Goal: Task Accomplishment & Management: Manage account settings

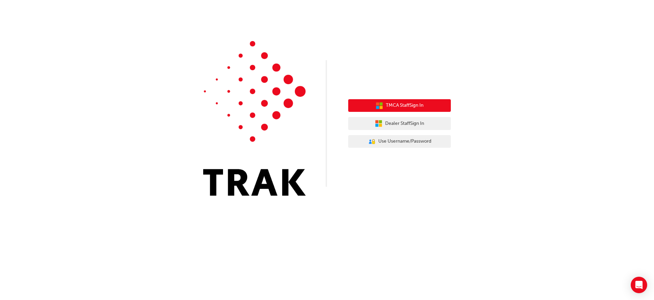
click at [379, 105] on icon "button" at bounding box center [380, 106] width 8 height 8
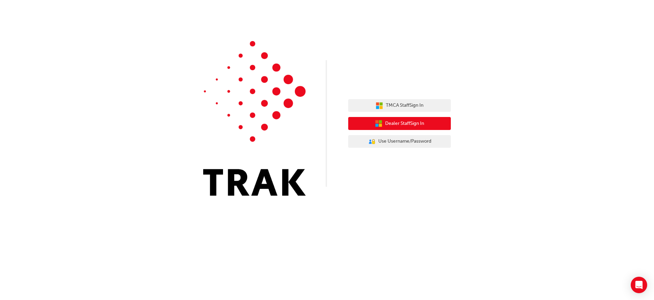
click at [372, 125] on button "Dealer Staff Sign In" at bounding box center [399, 123] width 103 height 13
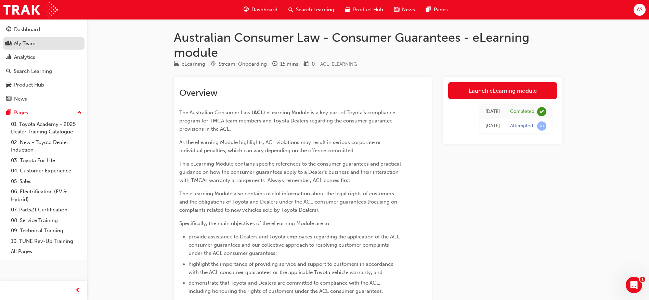
click at [41, 43] on div "My Team" at bounding box center [43, 43] width 75 height 9
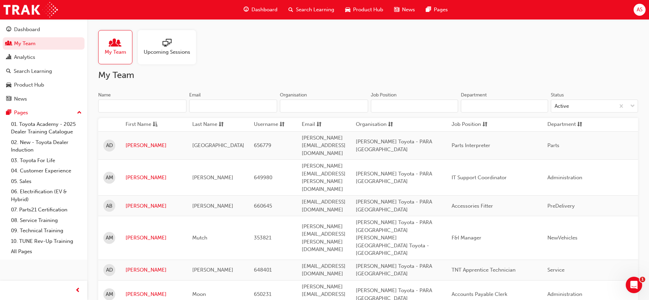
click at [162, 102] on input "Name" at bounding box center [142, 106] width 88 height 13
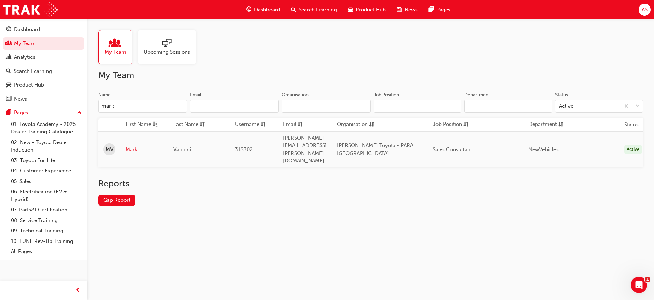
type input "mark"
click at [141, 146] on link "Mark" at bounding box center [145, 150] width 38 height 8
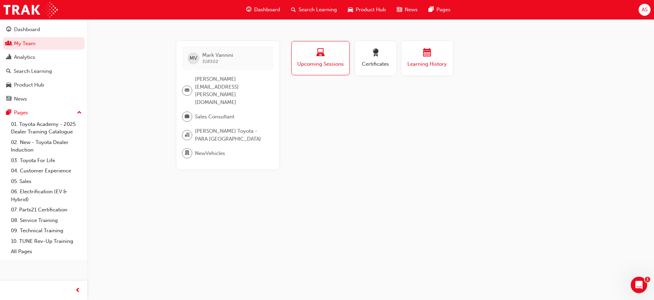
click at [423, 69] on button "Learning History" at bounding box center [427, 58] width 51 height 34
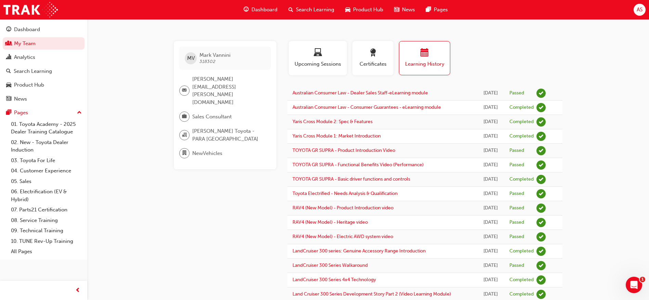
click at [321, 11] on span "Search Learning" at bounding box center [315, 10] width 38 height 8
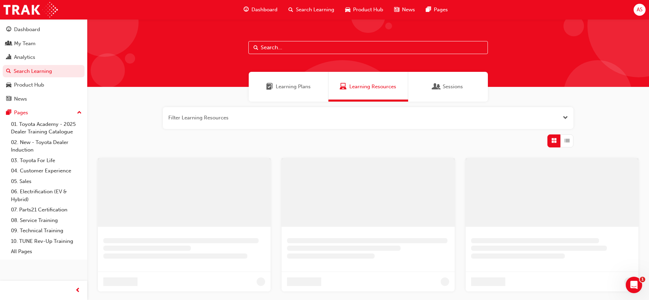
click at [323, 48] on input "text" at bounding box center [368, 47] width 240 height 13
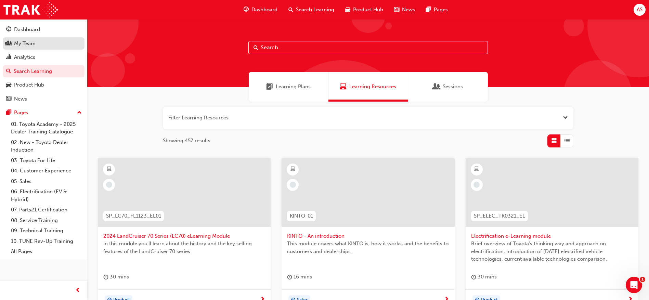
click at [46, 41] on div "My Team" at bounding box center [43, 43] width 75 height 9
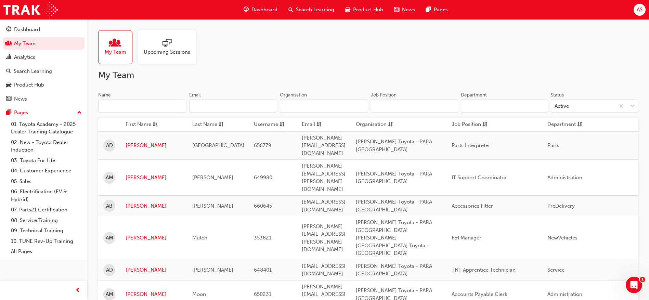
click at [111, 107] on input "Name" at bounding box center [142, 106] width 88 height 13
click at [122, 106] on input "Name" at bounding box center [142, 106] width 88 height 13
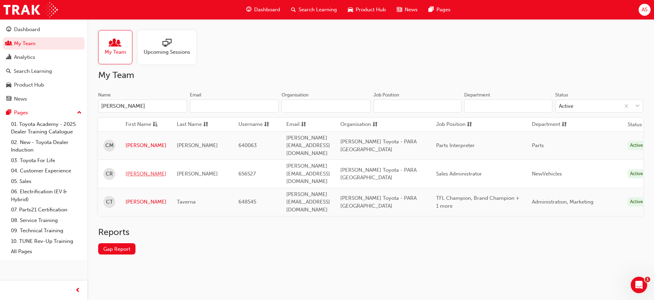
type input "chloe"
click at [126, 170] on link "Chloe" at bounding box center [146, 174] width 41 height 8
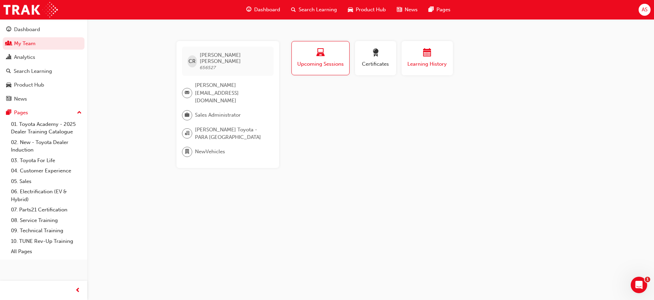
click at [442, 64] on span "Learning History" at bounding box center [427, 64] width 41 height 8
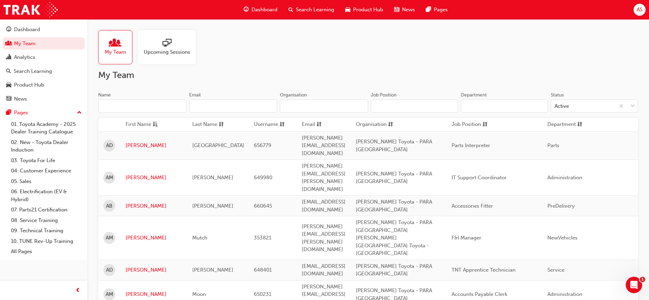
click at [128, 106] on input "Name" at bounding box center [142, 106] width 88 height 13
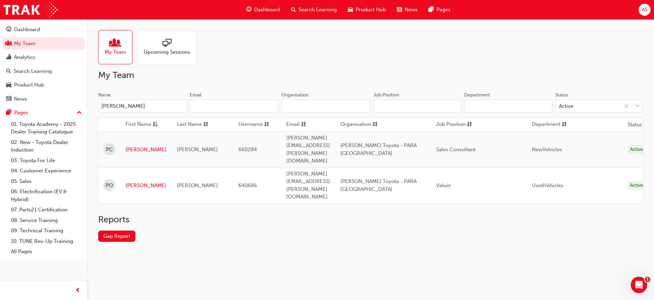
type input "paul"
click at [130, 138] on td "Paul" at bounding box center [145, 149] width 51 height 36
drag, startPoint x: 130, startPoint y: 138, endPoint x: 133, endPoint y: 140, distance: 3.9
click at [133, 146] on link "Paul" at bounding box center [146, 150] width 41 height 8
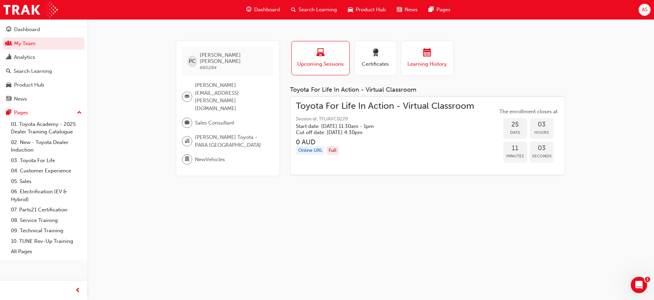
click at [421, 63] on span "Learning History" at bounding box center [427, 64] width 41 height 8
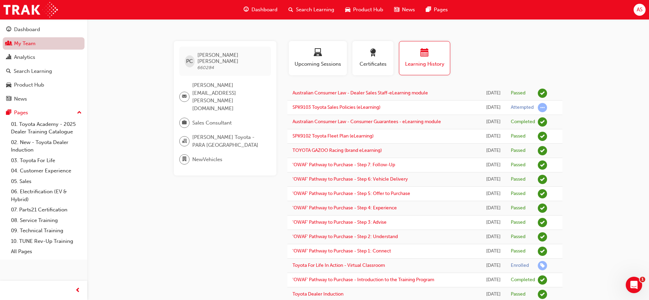
click at [45, 44] on link "My Team" at bounding box center [44, 43] width 82 height 13
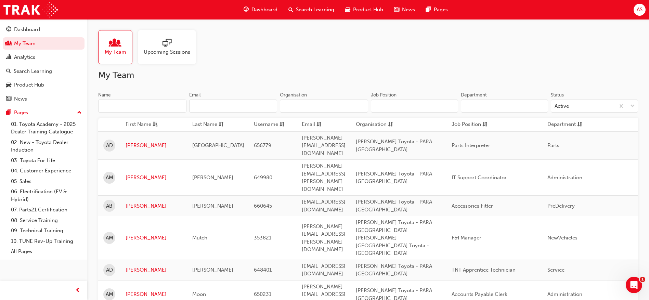
click at [125, 104] on input "Name" at bounding box center [142, 106] width 88 height 13
paste input "Layla Hamer"
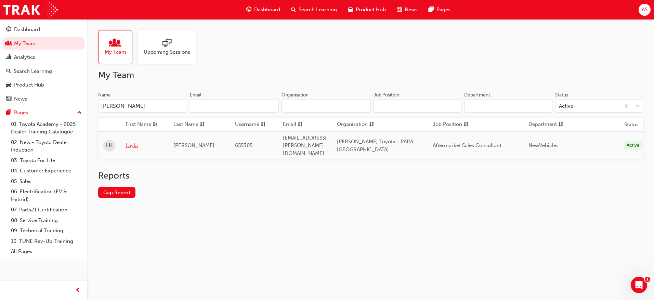
type input "Layla Hamer"
click at [128, 142] on link "Layla" at bounding box center [145, 146] width 38 height 8
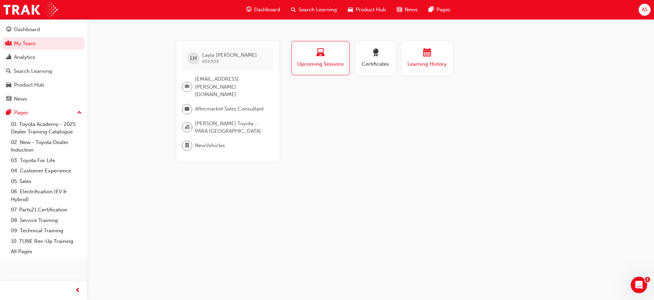
click at [411, 58] on div "button" at bounding box center [427, 54] width 41 height 11
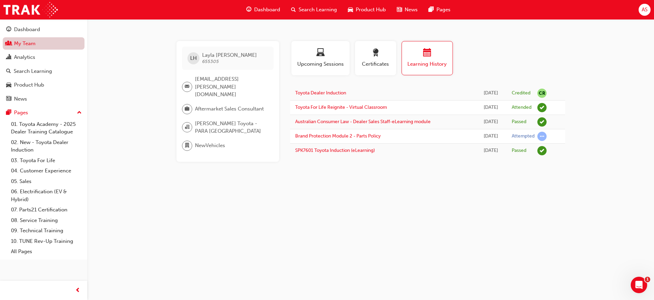
click at [48, 44] on link "My Team" at bounding box center [44, 43] width 82 height 13
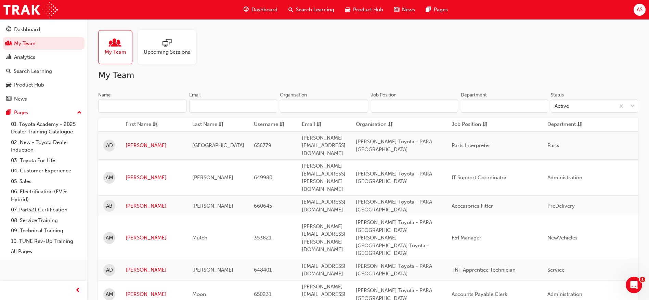
click at [119, 102] on input "Name" at bounding box center [142, 106] width 88 height 13
click at [123, 107] on input "Name" at bounding box center [142, 106] width 88 height 13
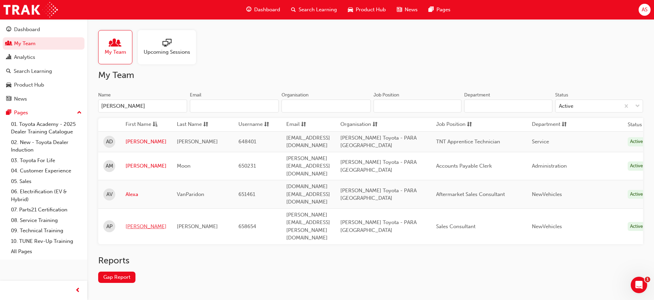
type input "alex"
click at [133, 223] on link "Alexander" at bounding box center [146, 227] width 41 height 8
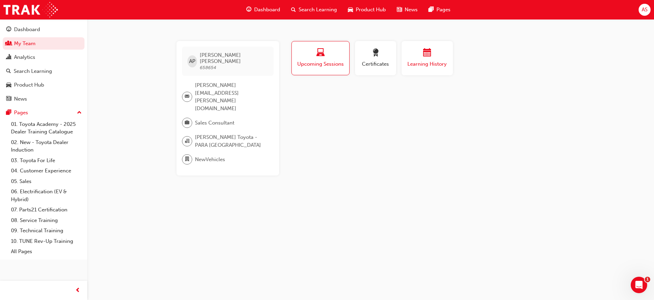
click at [430, 61] on span "Learning History" at bounding box center [427, 64] width 41 height 8
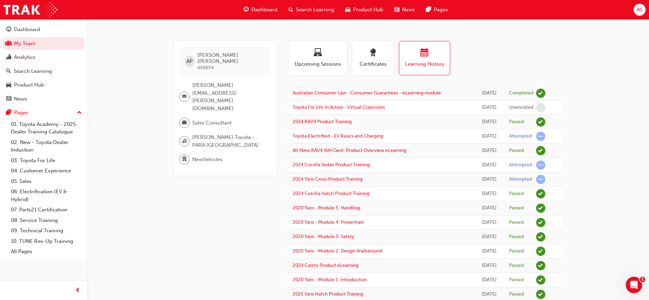
click at [302, 10] on span "Search Learning" at bounding box center [315, 10] width 38 height 8
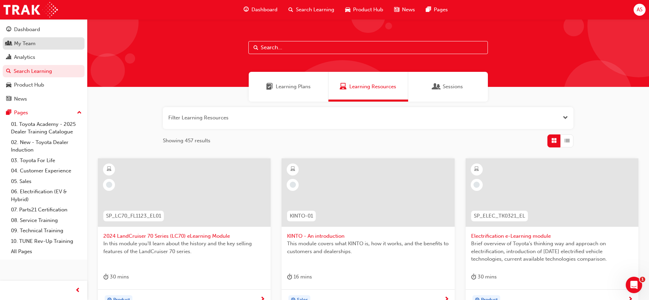
click at [37, 47] on div "My Team" at bounding box center [43, 43] width 75 height 9
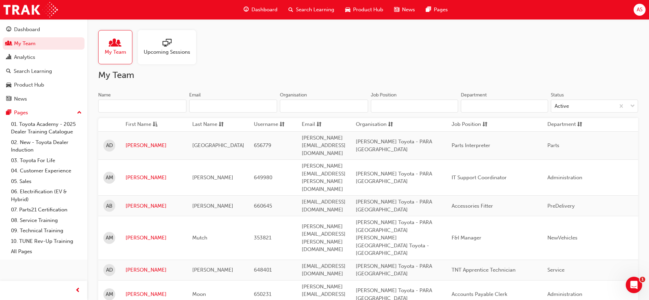
click at [142, 103] on input "Name" at bounding box center [142, 106] width 88 height 13
paste input "Evan Konstantinou"
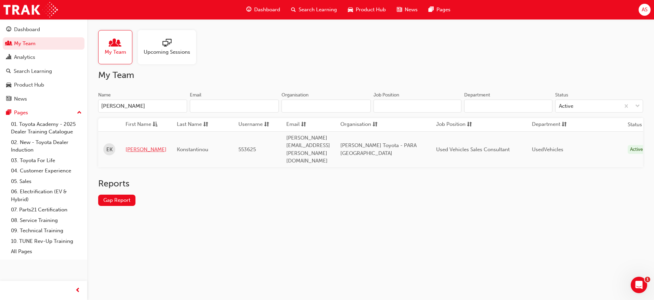
type input "Evan Konstantinou"
click at [134, 146] on link "Evan" at bounding box center [146, 150] width 41 height 8
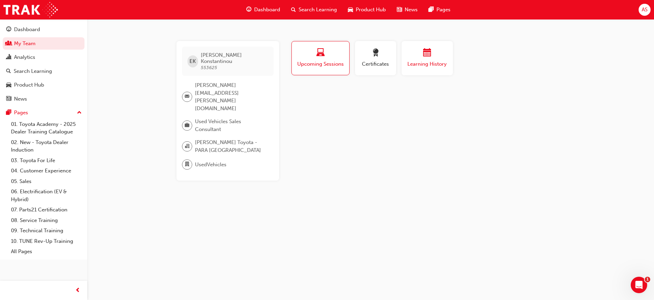
click at [415, 64] on span "Learning History" at bounding box center [427, 64] width 41 height 8
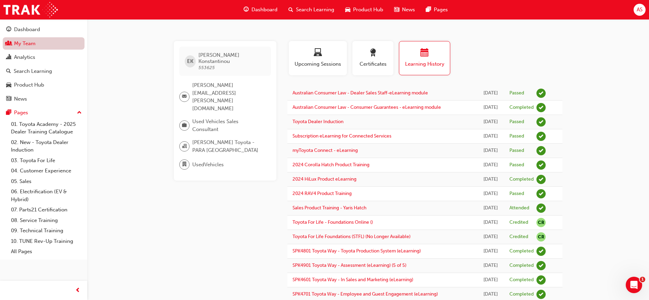
click at [31, 47] on link "My Team" at bounding box center [44, 43] width 82 height 13
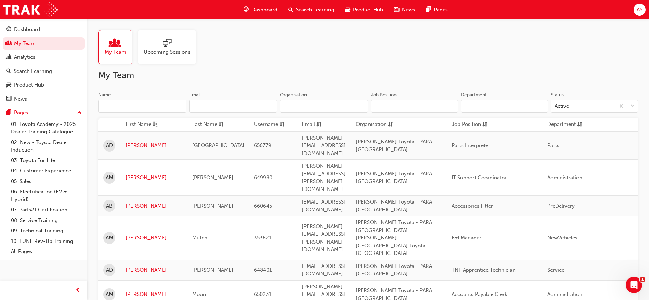
click at [125, 101] on input "Name" at bounding box center [142, 106] width 88 height 13
click at [131, 104] on input "Name" at bounding box center [142, 106] width 88 height 13
paste input "Caitlin Kelly"
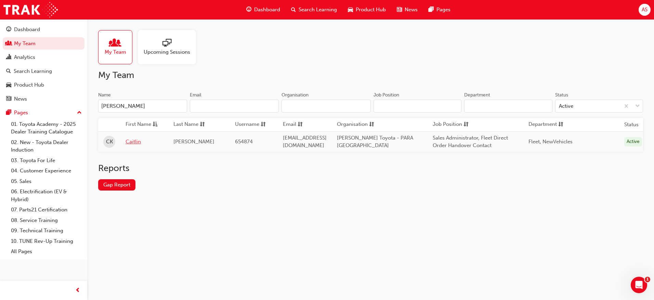
type input "Caitlin Kelly"
click at [137, 143] on link "Caitlin" at bounding box center [145, 142] width 38 height 8
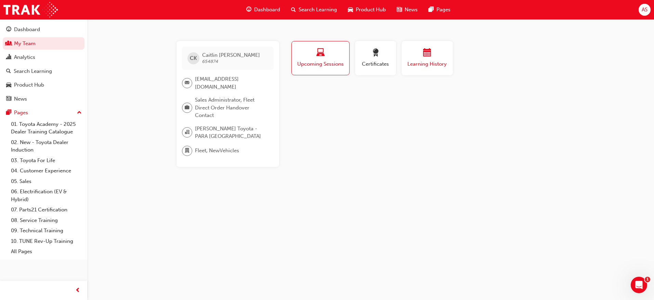
click at [422, 60] on span "Learning History" at bounding box center [427, 64] width 41 height 8
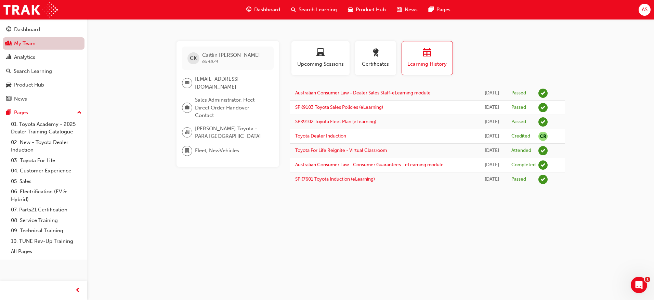
click at [53, 38] on link "My Team" at bounding box center [44, 43] width 82 height 13
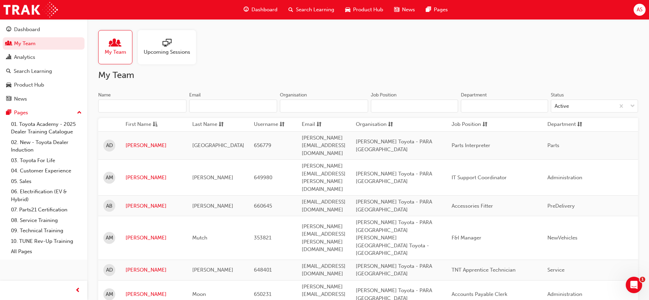
click at [127, 103] on input "Name" at bounding box center [142, 106] width 88 height 13
click at [132, 107] on input "Name" at bounding box center [142, 106] width 88 height 13
paste input "Melinda Harris"
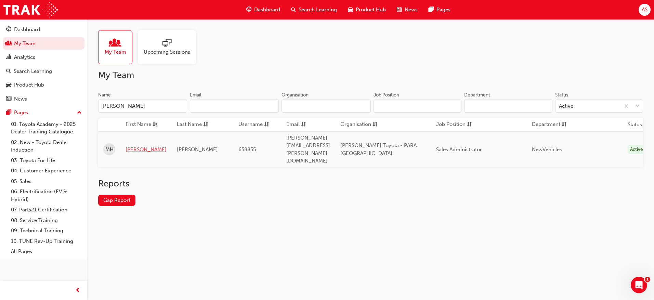
type input "Melinda Harris"
click at [139, 146] on link "Melinda" at bounding box center [146, 150] width 41 height 8
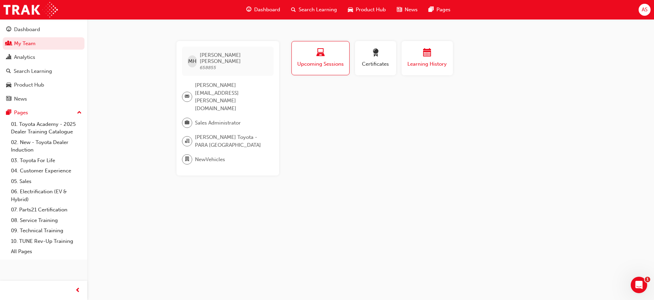
click at [434, 65] on span "Learning History" at bounding box center [427, 64] width 41 height 8
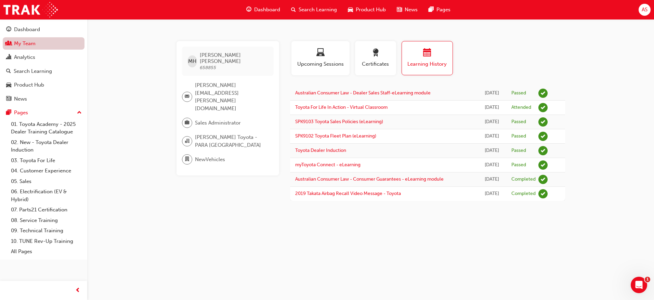
click at [39, 45] on link "My Team" at bounding box center [44, 43] width 82 height 13
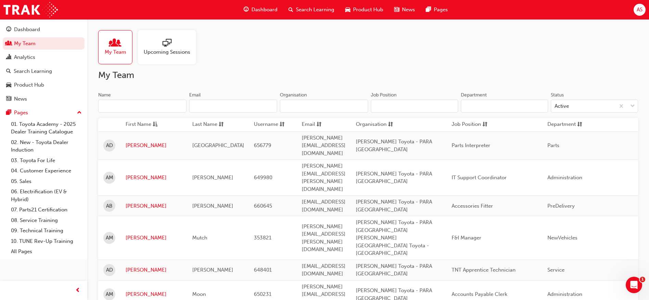
click at [133, 106] on input "Name" at bounding box center [142, 106] width 88 height 13
paste input "Evan Konstantinou"
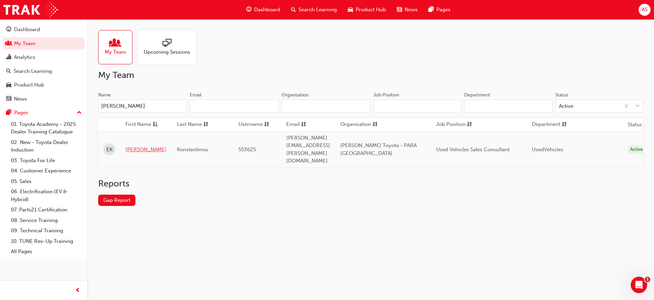
type input "Evan Konstantinou"
click at [135, 146] on link "Evan" at bounding box center [146, 150] width 41 height 8
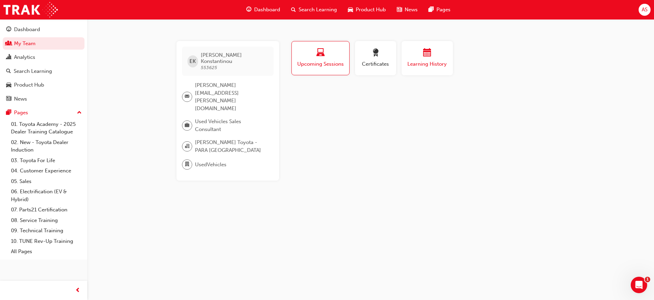
click at [434, 58] on div "button" at bounding box center [427, 54] width 41 height 11
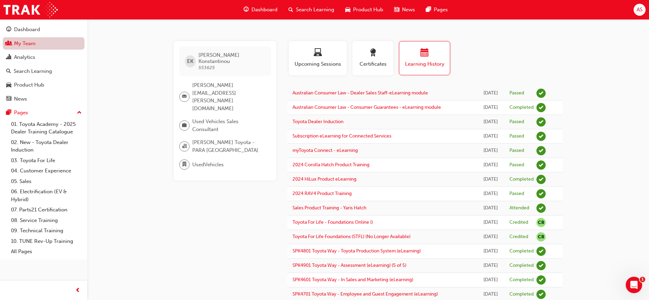
click at [29, 46] on link "My Team" at bounding box center [44, 43] width 82 height 13
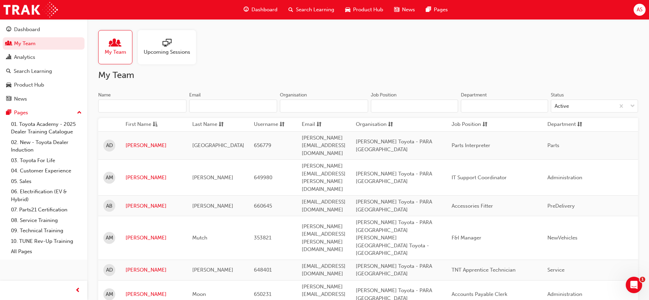
click at [133, 109] on input "Name" at bounding box center [142, 106] width 88 height 13
paste input "Jake VonBertouch"
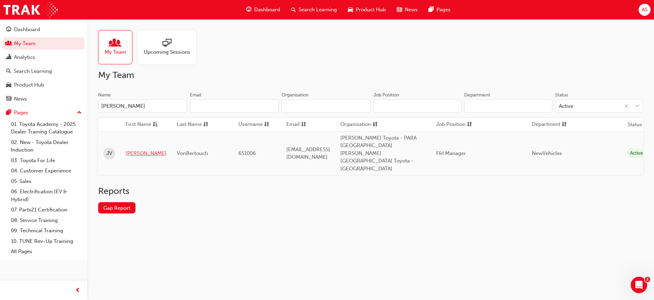
type input "Jake VonBertouch"
click at [131, 150] on link "Jake" at bounding box center [146, 154] width 41 height 8
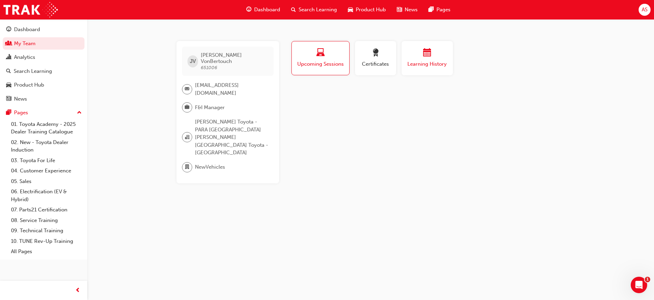
click at [437, 61] on span "Learning History" at bounding box center [427, 64] width 41 height 8
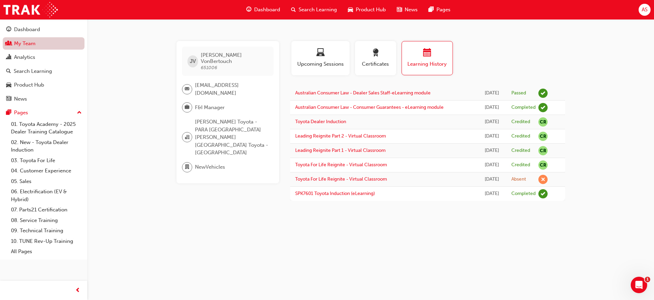
click at [31, 47] on link "My Team" at bounding box center [44, 43] width 82 height 13
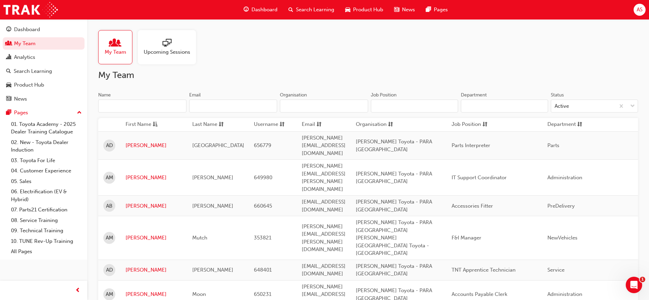
click at [129, 104] on input "Name" at bounding box center [142, 106] width 88 height 13
click at [132, 106] on input "Name" at bounding box center [142, 106] width 88 height 13
paste input "Isabelle Dama"
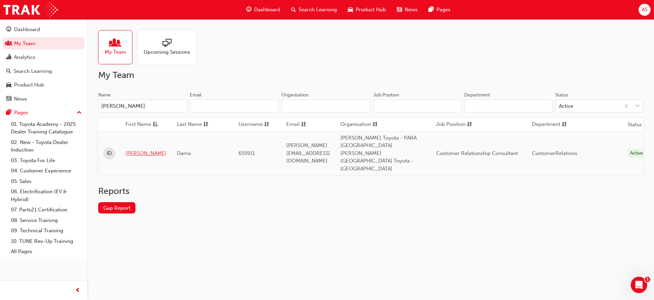
type input "Isabelle Dama"
click at [134, 150] on link "Isabelle" at bounding box center [146, 154] width 41 height 8
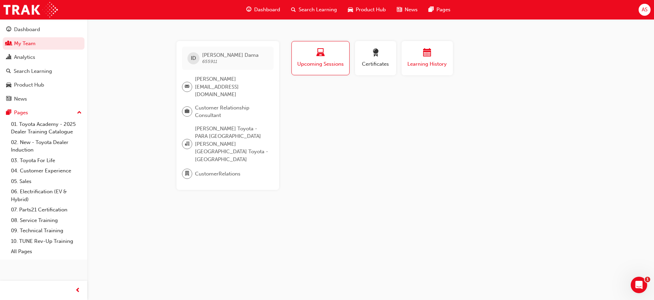
click at [433, 61] on span "Learning History" at bounding box center [427, 64] width 41 height 8
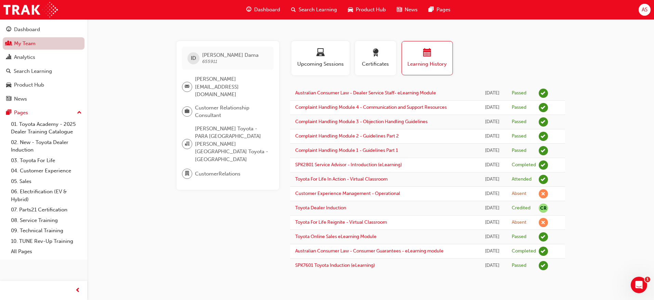
click at [46, 45] on link "My Team" at bounding box center [44, 43] width 82 height 13
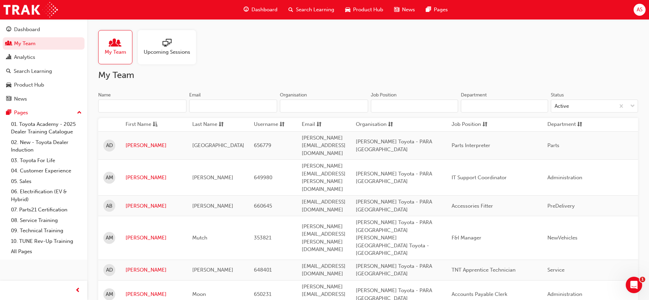
click at [130, 106] on input "Name" at bounding box center [142, 106] width 88 height 13
click at [133, 107] on input "Name" at bounding box center [142, 106] width 88 height 13
paste input "Kirsten Blades"
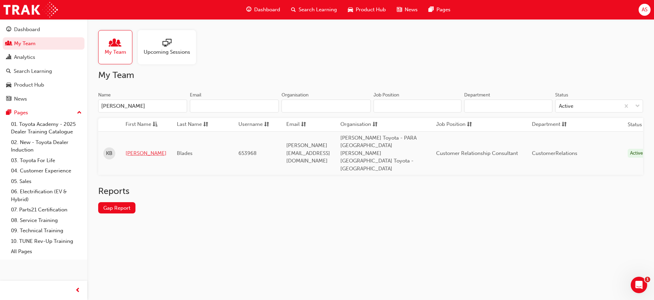
type input "Kirsten Blades"
click at [128, 150] on link "Kirsten" at bounding box center [146, 154] width 41 height 8
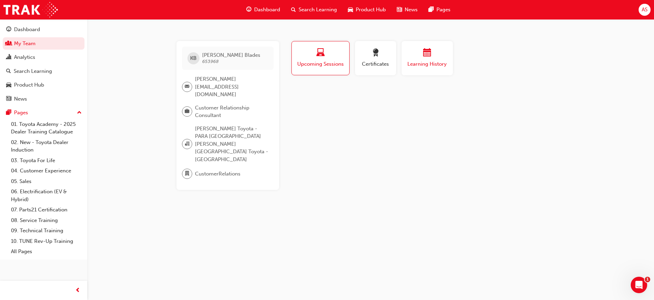
click at [436, 44] on button "Learning History" at bounding box center [427, 58] width 51 height 34
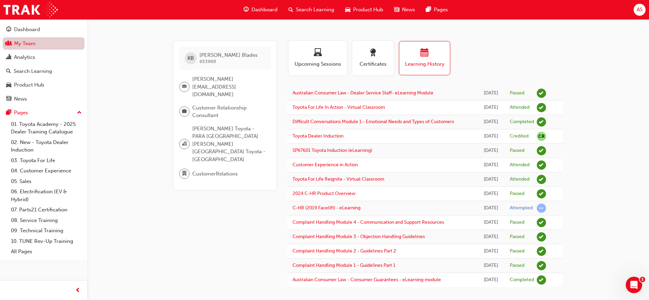
click at [44, 45] on link "My Team" at bounding box center [44, 43] width 82 height 13
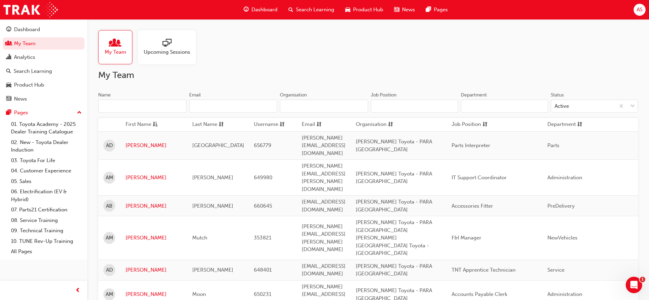
click at [120, 104] on input "Name" at bounding box center [142, 106] width 88 height 13
paste input "Leah Bedford"
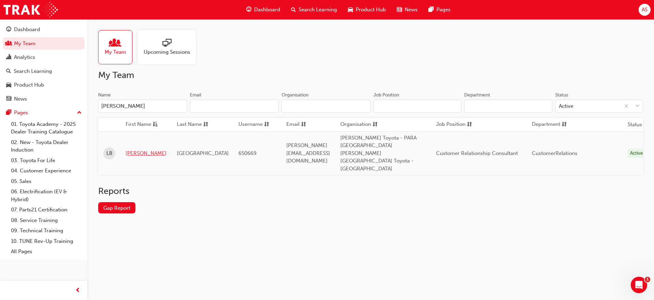
type input "Leah Bedford"
click at [127, 150] on link "Leah" at bounding box center [146, 154] width 41 height 8
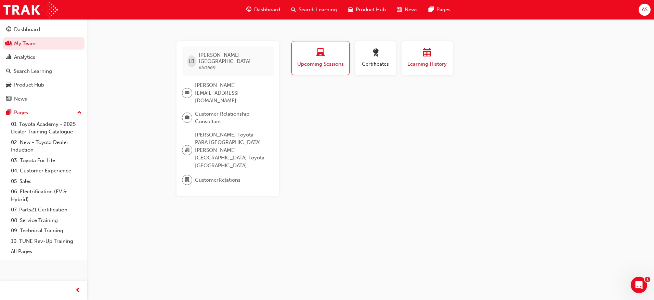
click at [420, 63] on span "Learning History" at bounding box center [427, 64] width 41 height 8
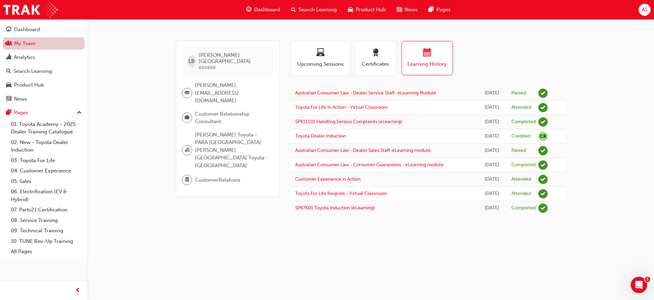
click at [15, 44] on link "My Team" at bounding box center [44, 43] width 82 height 13
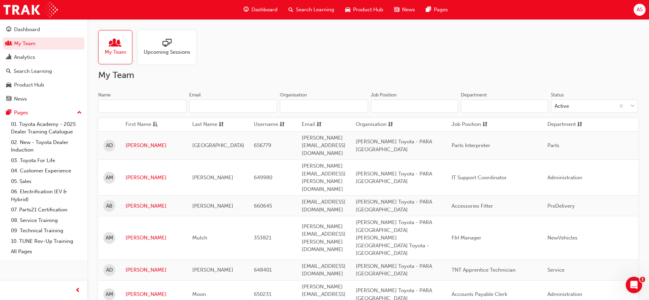
click at [138, 108] on input "Name" at bounding box center [142, 106] width 88 height 13
paste input "Rhiannon Fraser"
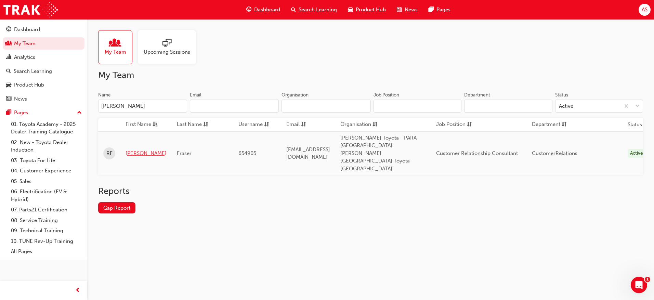
type input "Rhiannon Fraser"
click at [143, 150] on link "Rhiannon" at bounding box center [146, 154] width 41 height 8
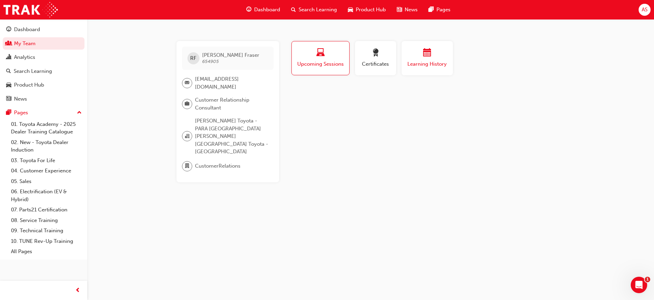
click at [452, 61] on button "Learning History" at bounding box center [427, 58] width 51 height 34
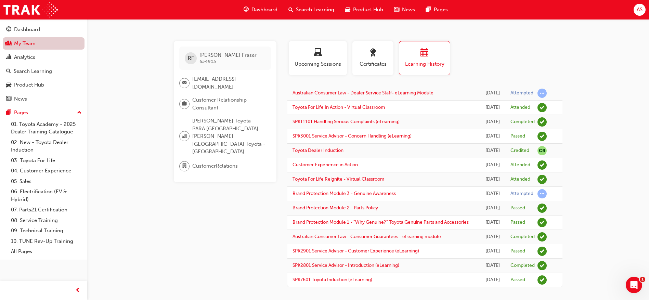
click at [36, 40] on link "My Team" at bounding box center [44, 43] width 82 height 13
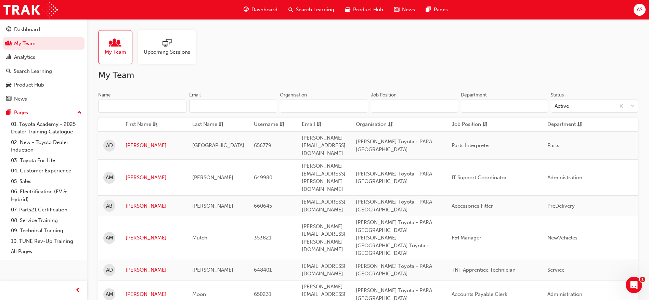
click at [126, 107] on input "Name" at bounding box center [142, 106] width 88 height 13
click at [128, 103] on input "Name" at bounding box center [142, 106] width 88 height 13
paste input "Yna Nacion"
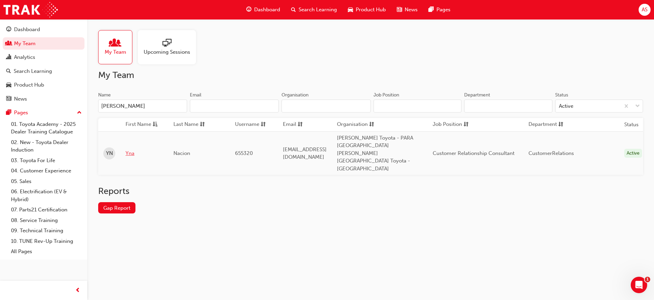
type input "Yna Nacion"
click at [134, 150] on link "Yna" at bounding box center [145, 154] width 38 height 8
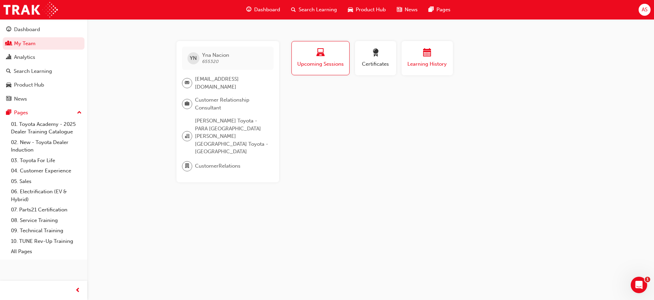
click at [426, 59] on div "Learning History" at bounding box center [427, 59] width 41 height 20
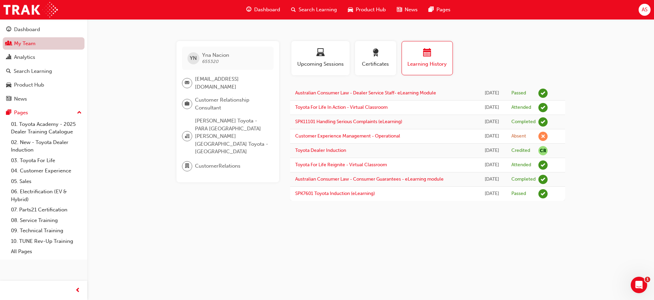
click at [19, 47] on link "My Team" at bounding box center [44, 43] width 82 height 13
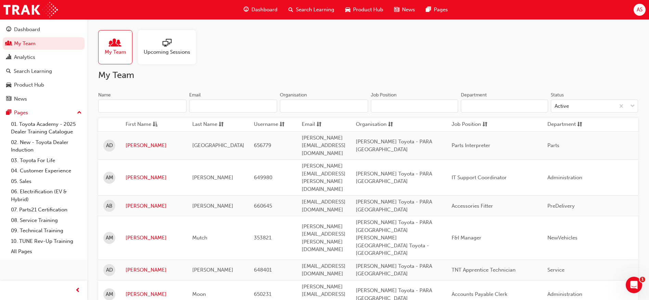
click at [155, 106] on input "Name" at bounding box center [142, 106] width 88 height 13
paste input "Carl Macdonald"
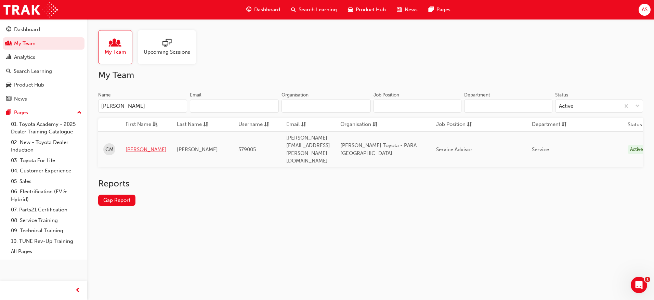
type input "Carl Macdonald"
click at [134, 146] on link "Carl" at bounding box center [146, 150] width 41 height 8
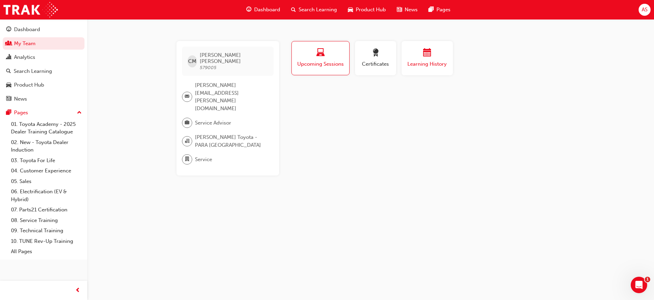
click at [433, 55] on div "button" at bounding box center [427, 54] width 41 height 11
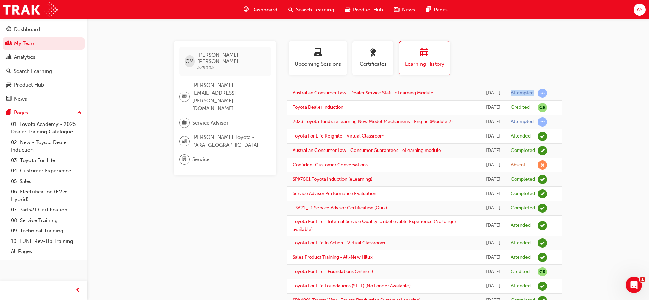
drag, startPoint x: 535, startPoint y: 93, endPoint x: 508, endPoint y: 93, distance: 26.7
click at [508, 93] on td "Attempted" at bounding box center [529, 93] width 47 height 14
copy div "Attempted"
click at [38, 43] on link "My Team" at bounding box center [44, 43] width 82 height 13
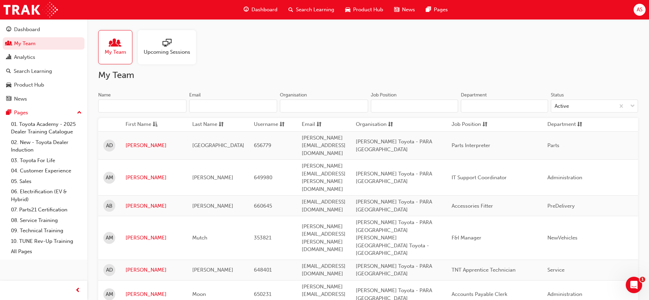
click at [123, 103] on input "Name" at bounding box center [142, 106] width 88 height 13
click at [125, 105] on input "Name" at bounding box center [142, 106] width 88 height 13
paste input "Celeste Hodgkiss"
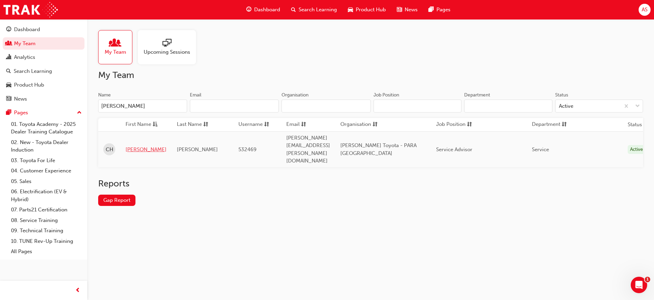
type input "Celeste Hodgkiss"
click at [133, 146] on link "Celeste" at bounding box center [146, 150] width 41 height 8
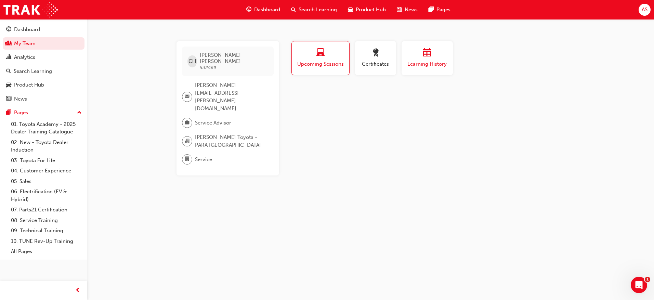
click at [428, 62] on span "Learning History" at bounding box center [427, 64] width 41 height 8
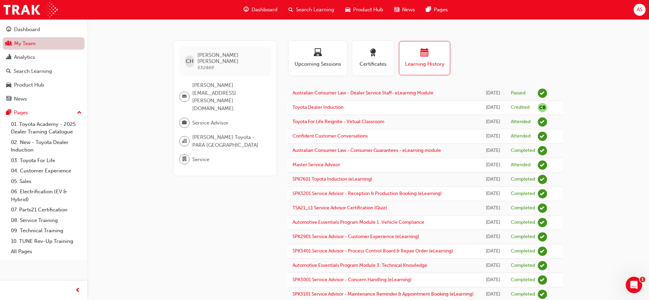
click at [32, 47] on link "My Team" at bounding box center [44, 43] width 82 height 13
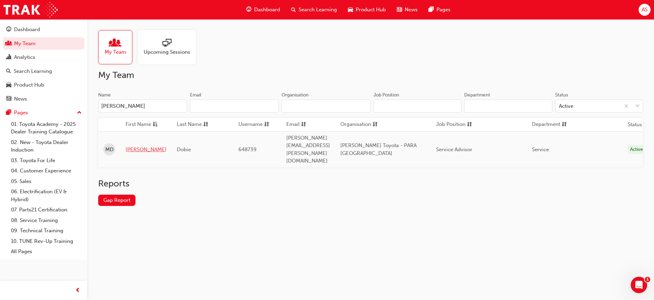
type input "Madeleine Dobie"
click at [135, 146] on link "Madeleine" at bounding box center [146, 150] width 41 height 8
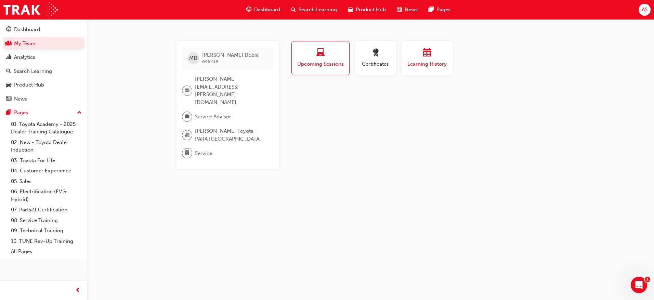
click at [434, 70] on button "Learning History" at bounding box center [427, 58] width 51 height 34
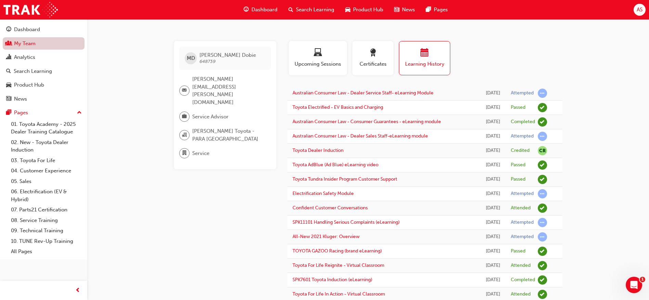
click at [44, 43] on link "My Team" at bounding box center [44, 43] width 82 height 13
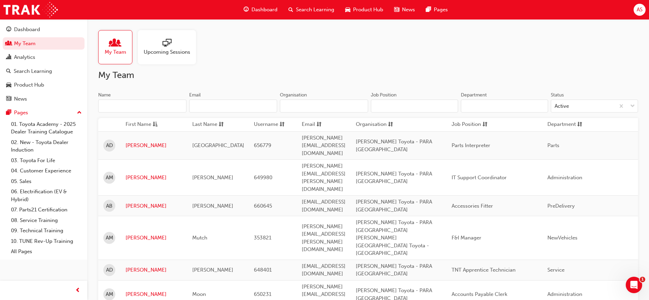
click at [110, 103] on input "Name" at bounding box center [142, 106] width 88 height 13
click at [113, 105] on input "Name" at bounding box center [142, 106] width 88 height 13
paste input "Jayden Taylor"
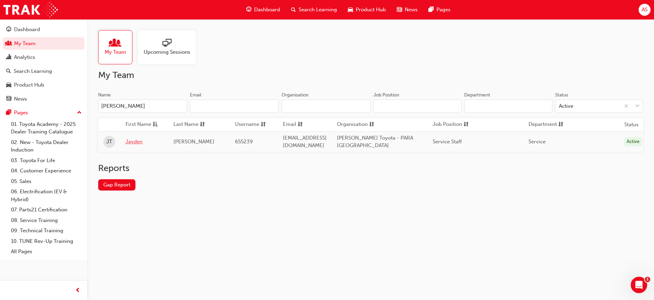
type input "Jayden Taylor"
click at [135, 141] on link "Jayden" at bounding box center [145, 142] width 38 height 8
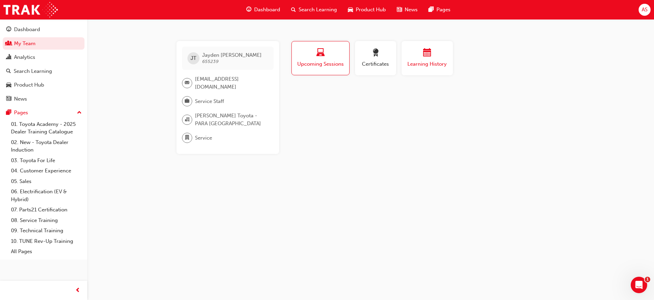
click at [419, 60] on div "Learning History" at bounding box center [427, 59] width 41 height 20
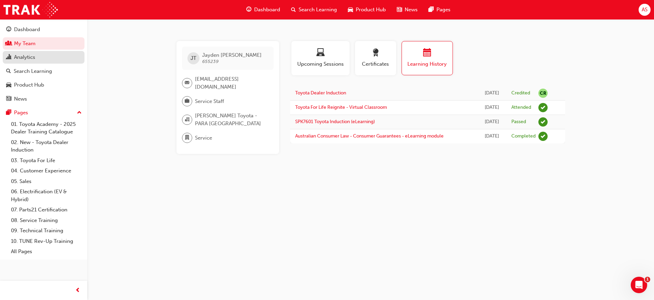
click at [18, 51] on link "Analytics" at bounding box center [44, 57] width 82 height 13
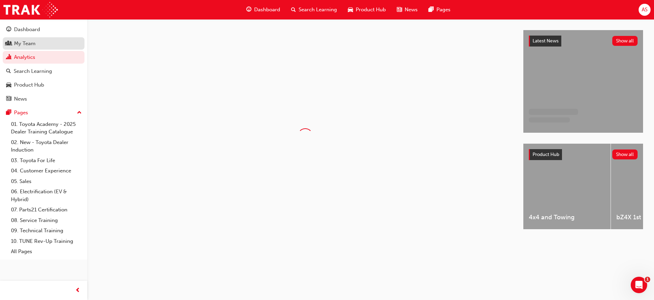
click at [19, 45] on div "My Team" at bounding box center [25, 44] width 22 height 8
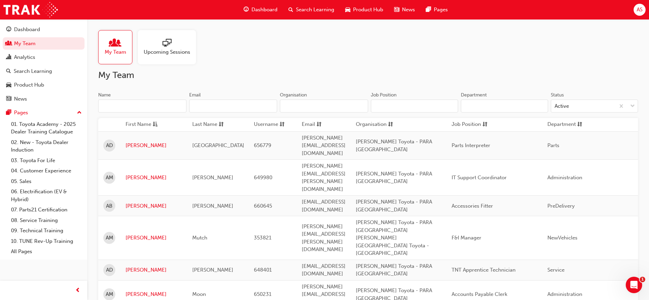
click at [128, 106] on input "Name" at bounding box center [142, 106] width 88 height 13
paste input "Maurice Contreras"
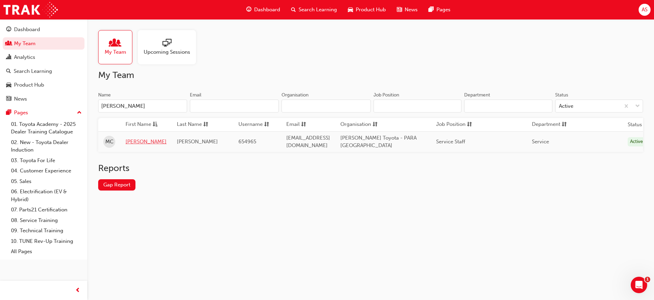
type input "Maurice Contreras"
click at [139, 145] on link "Maurice" at bounding box center [146, 142] width 41 height 8
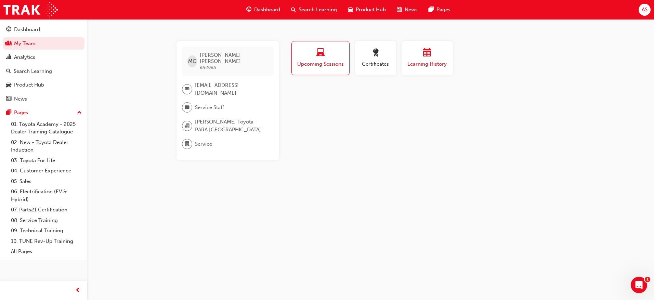
click at [443, 65] on span "Learning History" at bounding box center [427, 64] width 41 height 8
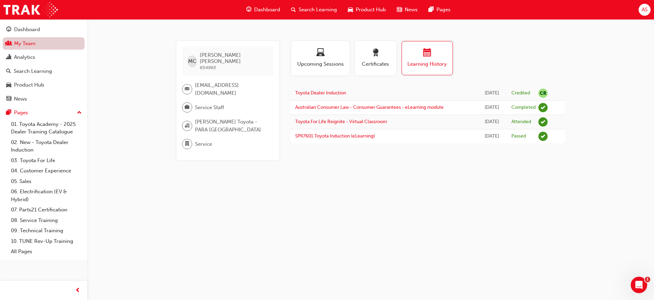
click at [17, 41] on link "My Team" at bounding box center [44, 43] width 82 height 13
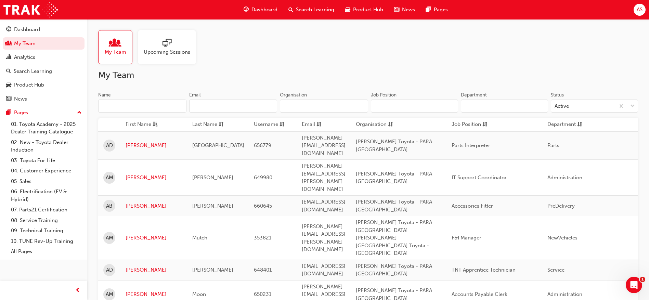
click at [158, 105] on input "Name" at bounding box center [142, 106] width 88 height 13
click at [151, 106] on input "Name" at bounding box center [142, 106] width 88 height 13
paste input "Steve Moon"
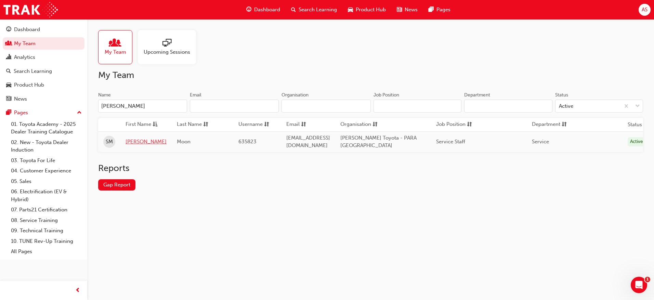
type input "Steve Moon"
click at [135, 140] on link "Steve" at bounding box center [146, 142] width 41 height 8
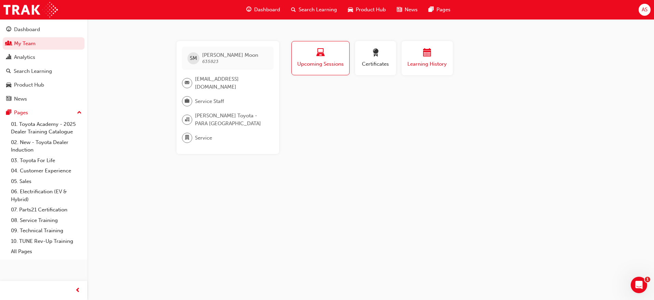
click at [419, 53] on div "button" at bounding box center [427, 54] width 41 height 11
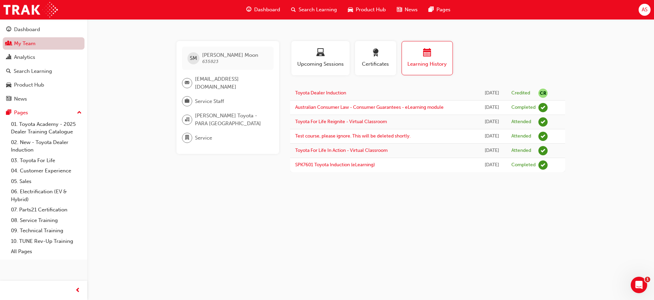
click at [46, 46] on link "My Team" at bounding box center [44, 43] width 82 height 13
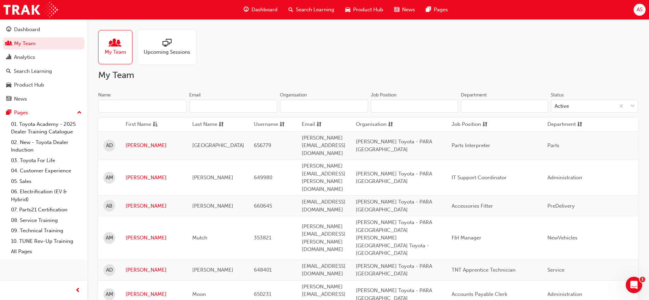
click at [121, 111] on input "Name" at bounding box center [142, 106] width 88 height 13
click at [122, 107] on input "Name" at bounding box center [142, 106] width 88 height 13
paste input "Debra Goldner"
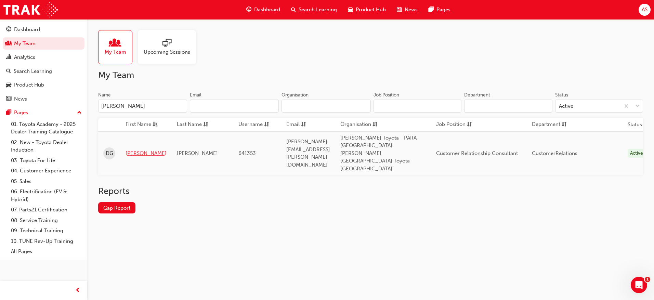
type input "Debra Goldner"
click at [134, 150] on link "Debra" at bounding box center [146, 154] width 41 height 8
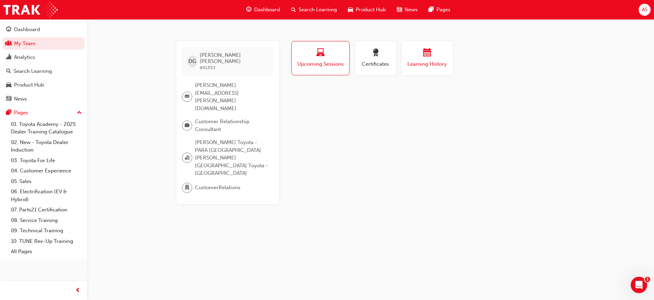
click at [416, 64] on span "Learning History" at bounding box center [427, 64] width 41 height 8
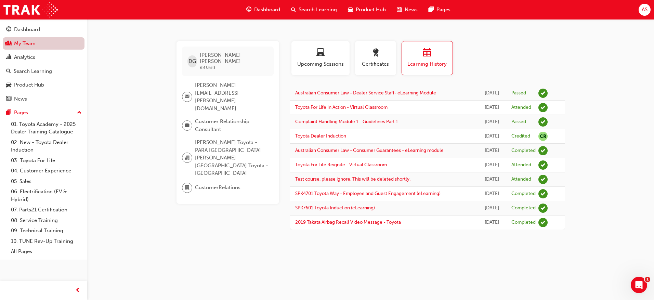
click at [29, 49] on link "My Team" at bounding box center [44, 43] width 82 height 13
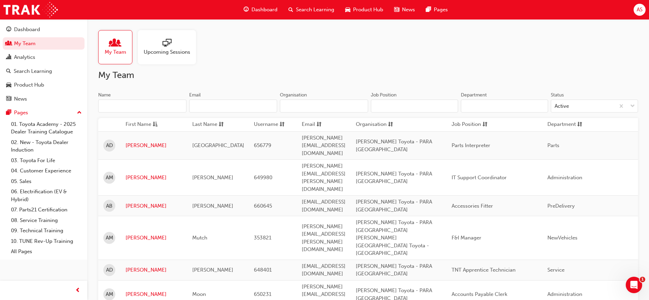
click at [148, 105] on input "Name" at bounding box center [142, 106] width 88 height 13
paste input "Yna Nacion"
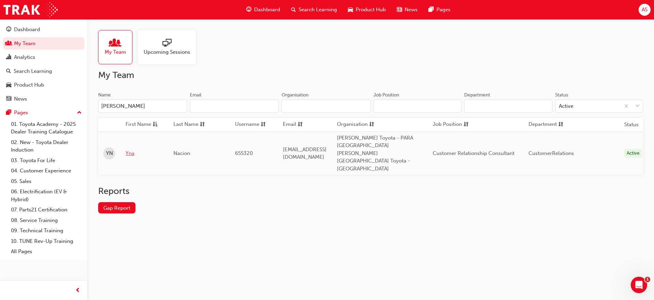
type input "Yna Nacion"
click at [129, 150] on link "Yna" at bounding box center [145, 154] width 38 height 8
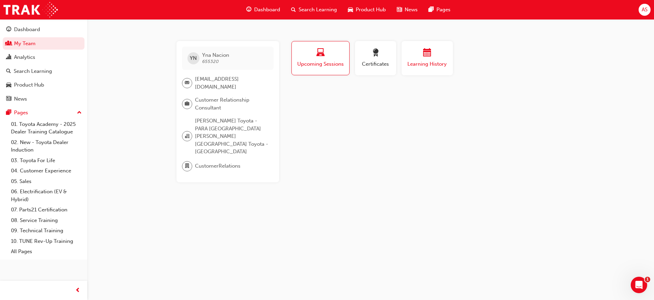
click at [451, 60] on button "Learning History" at bounding box center [427, 58] width 51 height 34
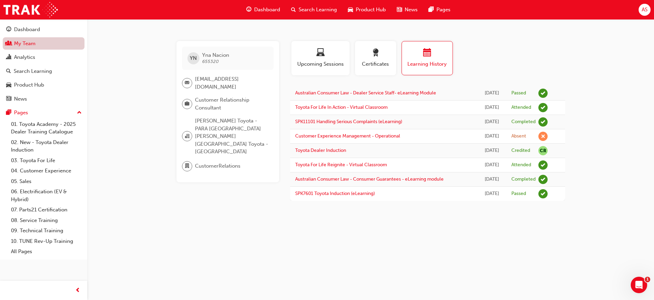
click at [51, 47] on link "My Team" at bounding box center [44, 43] width 82 height 13
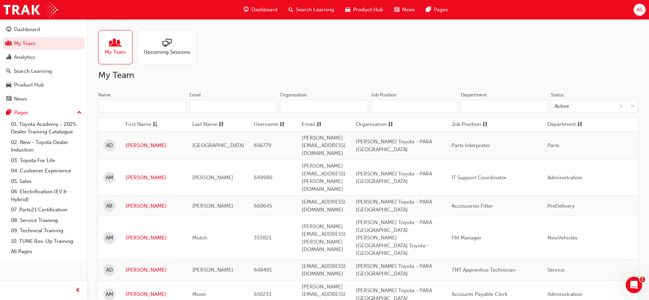
click at [132, 101] on input "Name" at bounding box center [142, 106] width 88 height 13
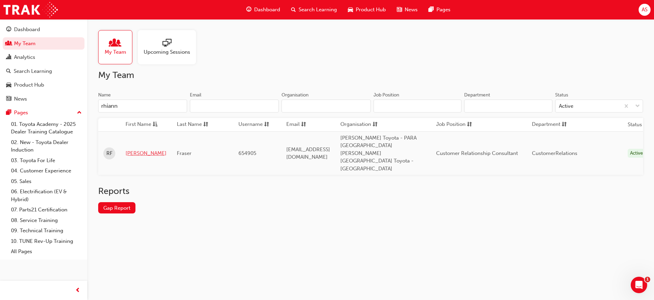
type input "rhiann"
click at [139, 150] on link "Rhiannon" at bounding box center [146, 154] width 41 height 8
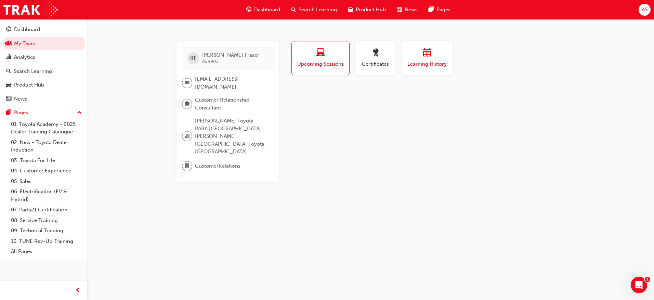
click at [424, 64] on span "Learning History" at bounding box center [427, 64] width 41 height 8
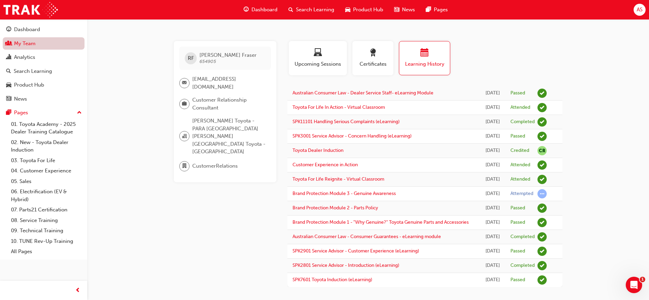
click at [48, 42] on link "My Team" at bounding box center [44, 43] width 82 height 13
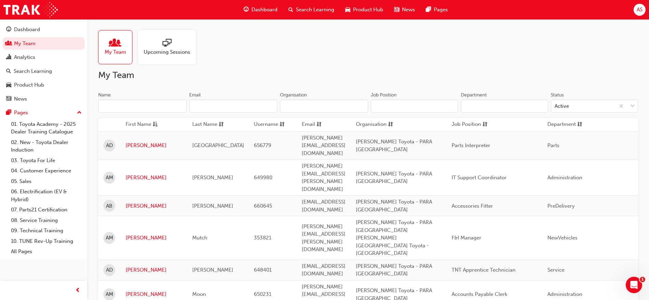
click at [132, 105] on input "Name" at bounding box center [142, 106] width 88 height 13
paste input "Alexander Payne"
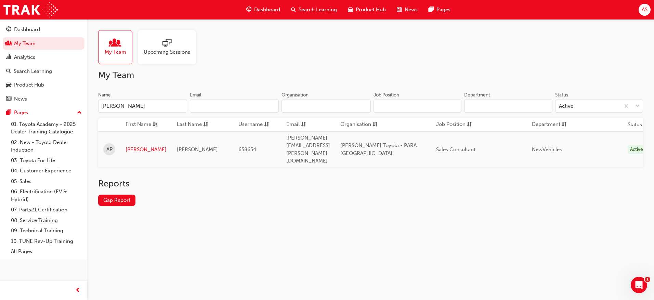
type input "Alexander Payne"
click at [143, 135] on td "Alexander" at bounding box center [145, 149] width 51 height 36
click at [143, 146] on link "Alexander" at bounding box center [146, 150] width 41 height 8
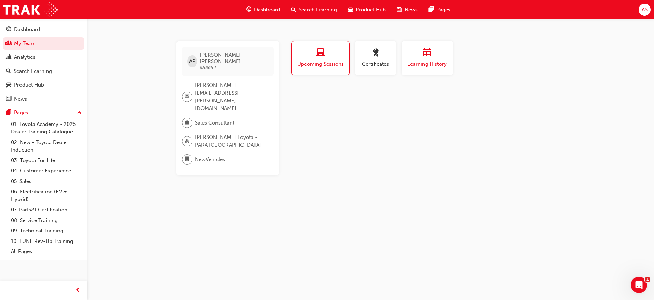
click at [435, 64] on span "Learning History" at bounding box center [427, 64] width 41 height 8
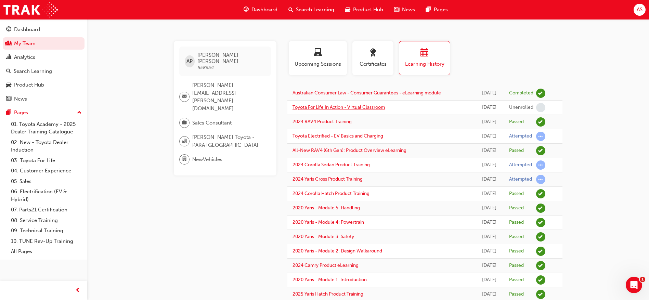
click at [366, 108] on link "Toyota For Life In Action - Virtual Classroom" at bounding box center [339, 107] width 92 height 6
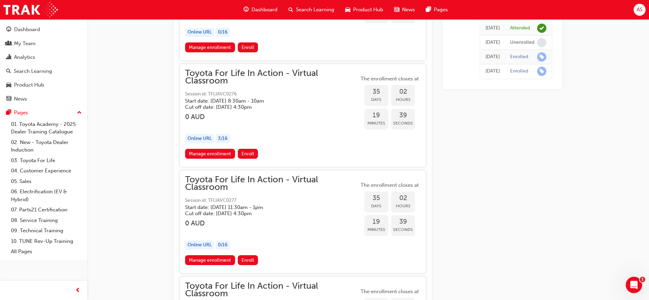
scroll to position [8184, 0]
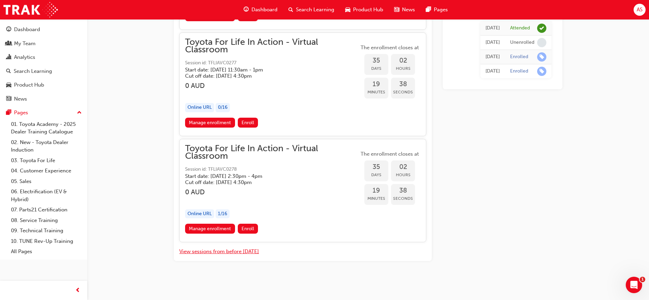
click at [231, 253] on button "View sessions from before today" at bounding box center [219, 252] width 80 height 8
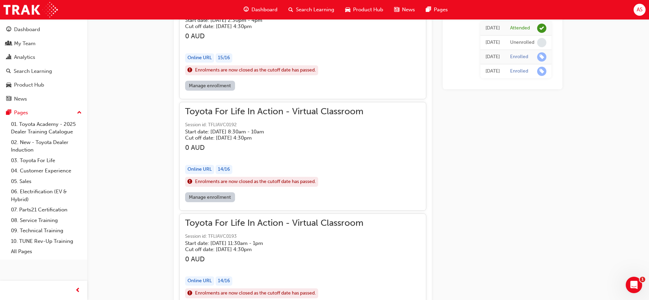
scroll to position [52767, 0]
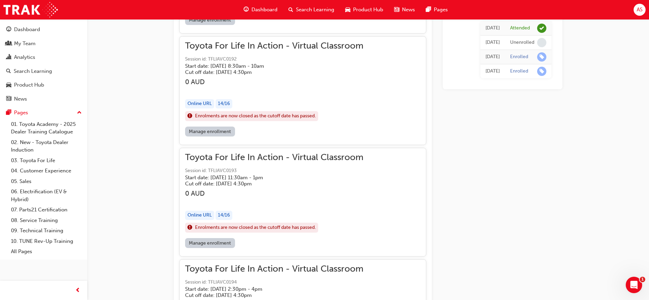
click at [213, 245] on link "Manage enrollment" at bounding box center [210, 243] width 50 height 10
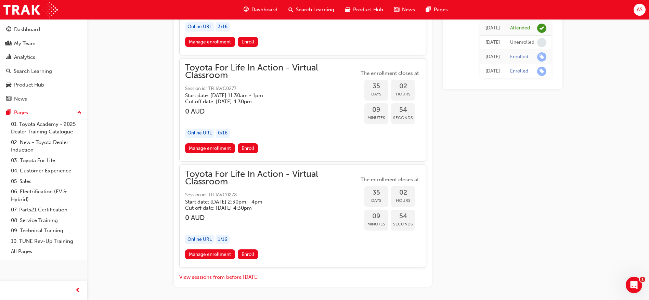
scroll to position [8184, 0]
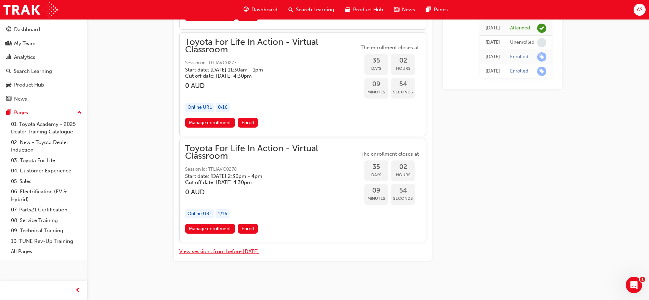
click at [207, 254] on button "View sessions from before today" at bounding box center [219, 252] width 80 height 8
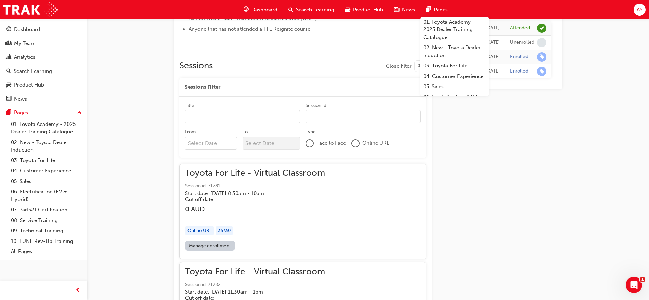
scroll to position [376, 0]
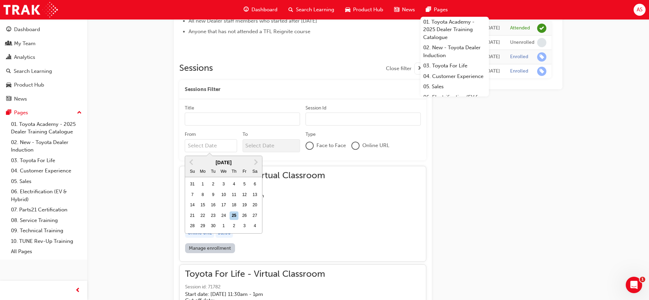
click at [208, 148] on input "From Previous Month Next Month September 2025 Su Mo Tu We Th Fr Sa 31 1 2 3 4 5…" at bounding box center [211, 145] width 52 height 13
click at [223, 204] on div "17" at bounding box center [223, 205] width 9 height 9
click at [223, 152] on input "From Previous Month Next Month September 2025 Su Mo Tu We Th Fr Sa 31 1 2 3 4 5…" at bounding box center [211, 145] width 52 height 13
type input "17/09/25"
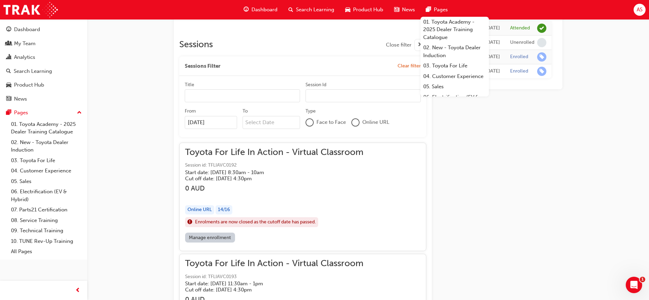
scroll to position [426, 0]
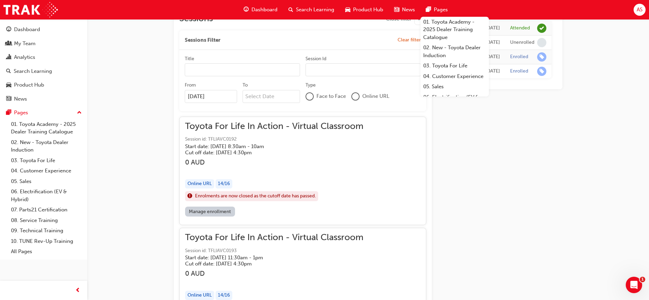
click at [214, 212] on link "Manage enrollment" at bounding box center [210, 212] width 50 height 10
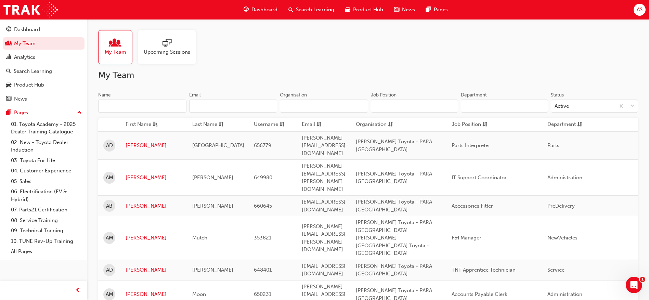
click at [153, 107] on input "Name" at bounding box center [142, 106] width 88 height 13
click at [135, 266] on link "[PERSON_NAME]" at bounding box center [154, 270] width 56 height 8
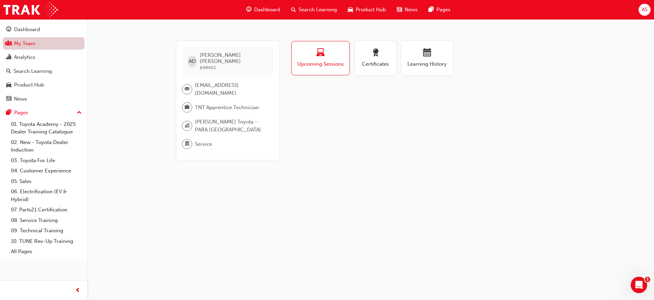
click at [28, 48] on link "My Team" at bounding box center [44, 43] width 82 height 13
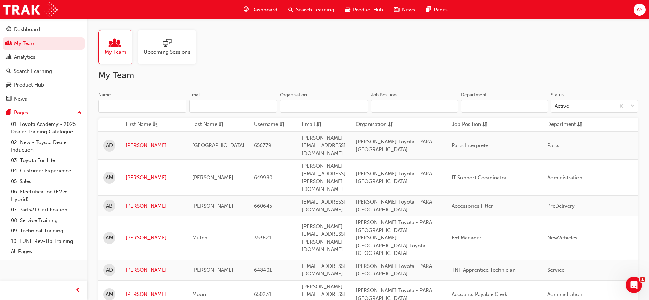
scroll to position [34, 0]
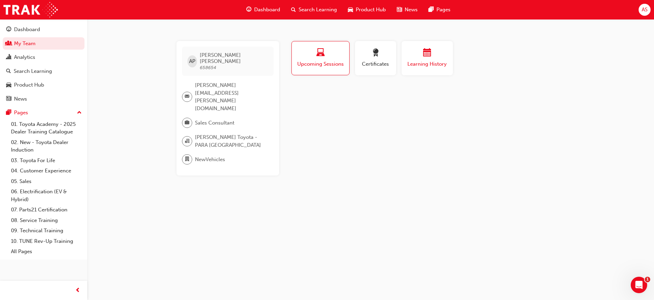
click at [425, 57] on span "calendar-icon" at bounding box center [427, 53] width 8 height 9
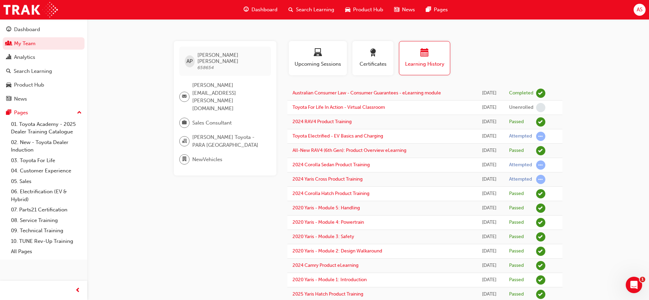
click at [306, 11] on span "Search Learning" at bounding box center [315, 10] width 38 height 8
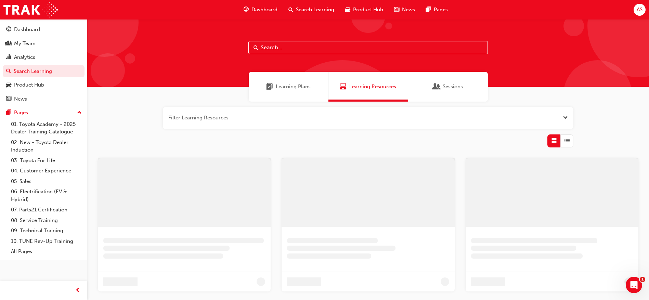
click at [284, 48] on input "text" at bounding box center [368, 47] width 240 height 13
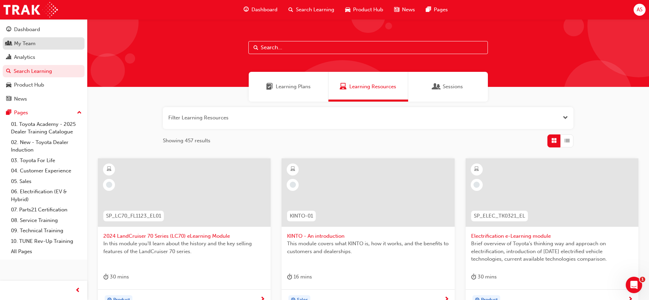
click at [33, 39] on link "My Team" at bounding box center [44, 43] width 82 height 13
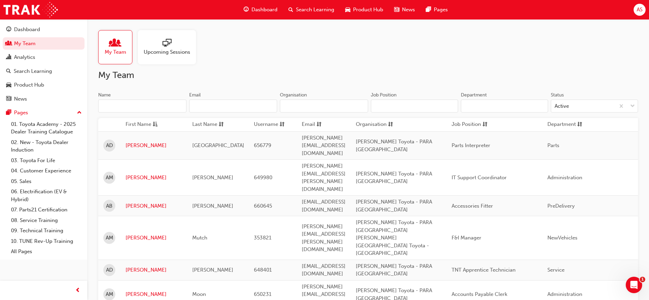
click at [139, 106] on input "Name" at bounding box center [142, 106] width 88 height 13
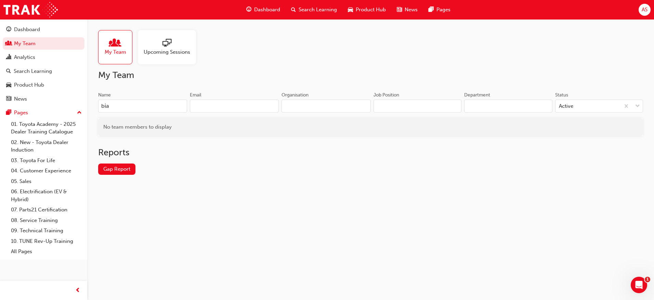
type input "bian"
drag, startPoint x: 131, startPoint y: 108, endPoint x: 99, endPoint y: 112, distance: 32.4
click at [99, 112] on input "bian" at bounding box center [142, 106] width 89 height 13
